Goal: Information Seeking & Learning: Compare options

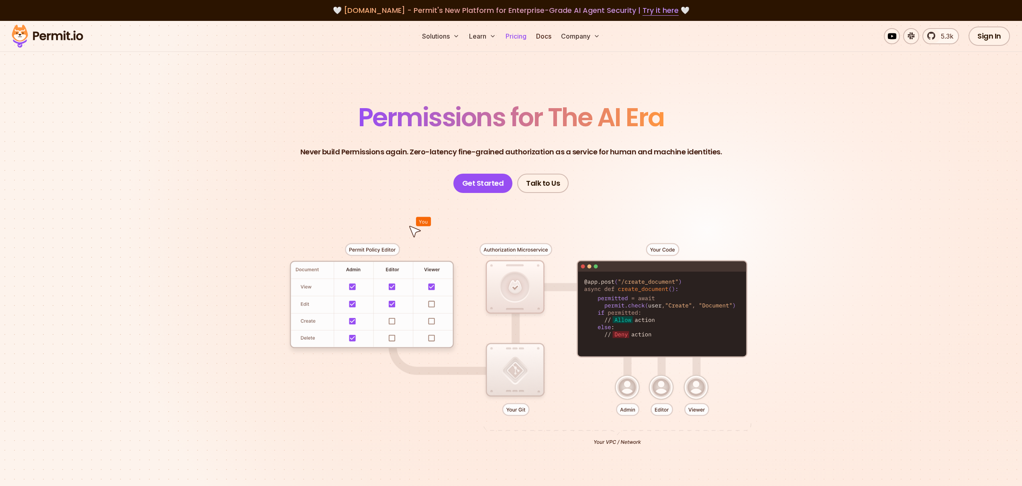
click at [525, 38] on link "Pricing" at bounding box center [515, 36] width 27 height 16
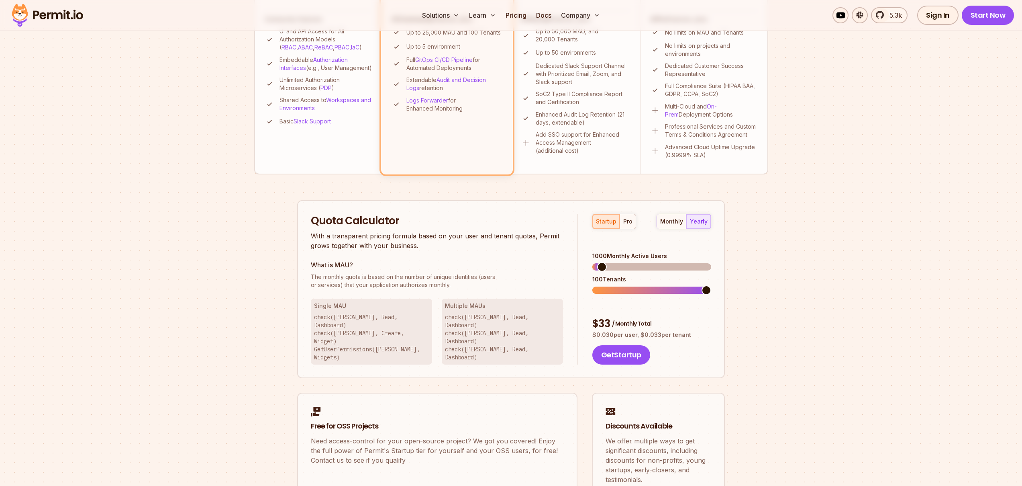
scroll to position [411, 0]
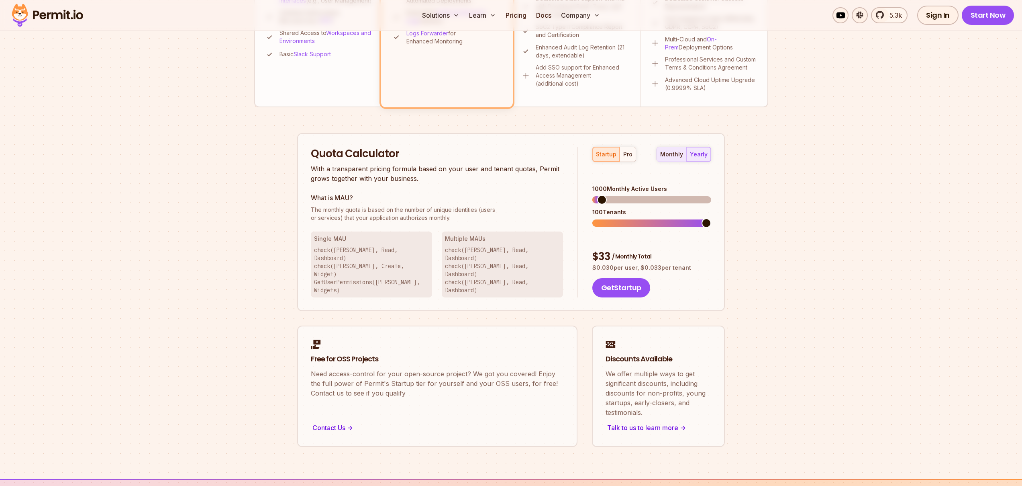
click at [673, 155] on div "monthly" at bounding box center [671, 154] width 23 height 8
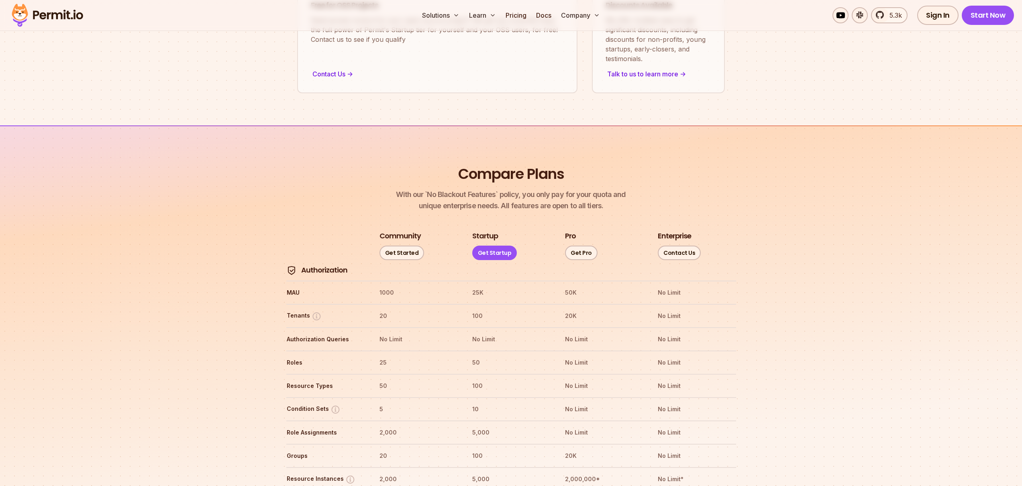
scroll to position [866, 0]
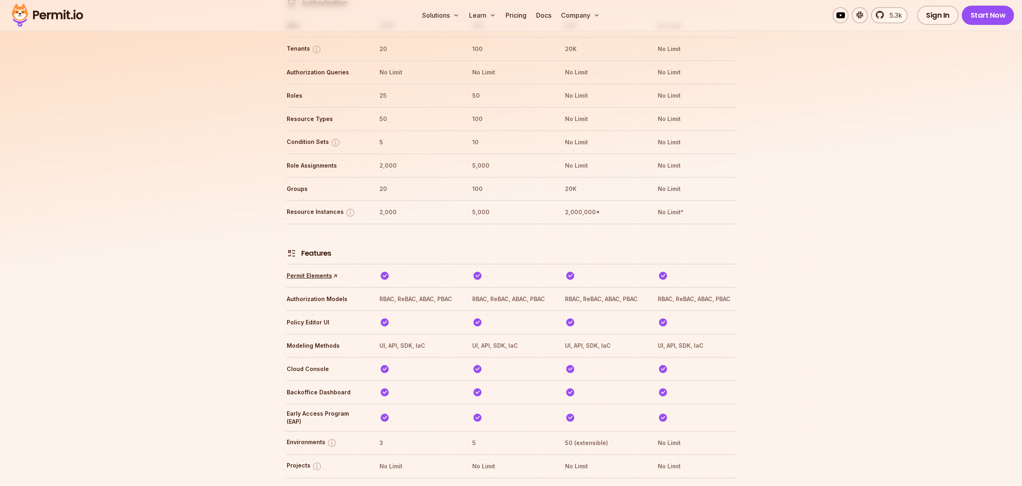
scroll to position [1055, 0]
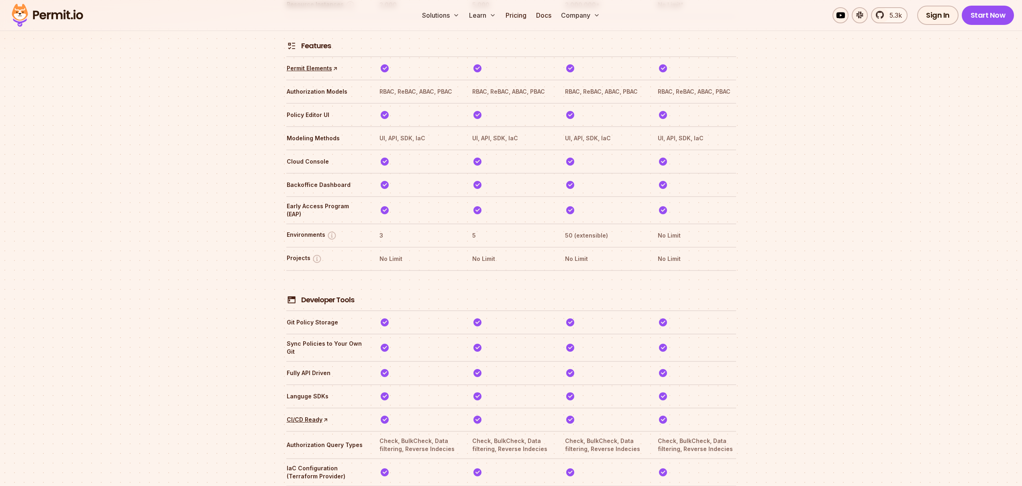
scroll to position [1355, 0]
